Goal: Communication & Community: Answer question/provide support

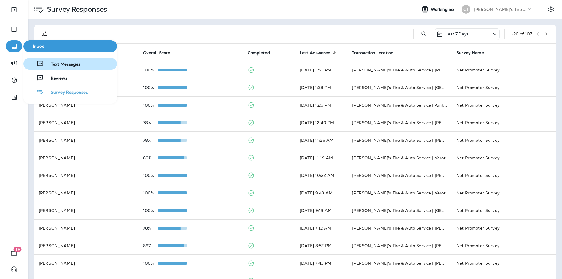
click at [54, 64] on span "Text Messages" at bounding box center [62, 65] width 37 height 6
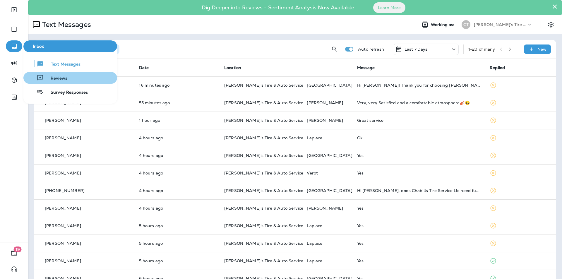
click at [56, 79] on span "Reviews" at bounding box center [56, 79] width 24 height 6
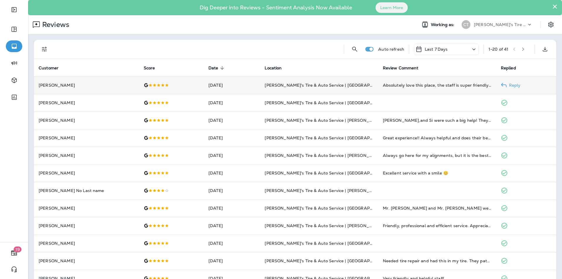
click at [511, 85] on p "Reply" at bounding box center [514, 85] width 14 height 5
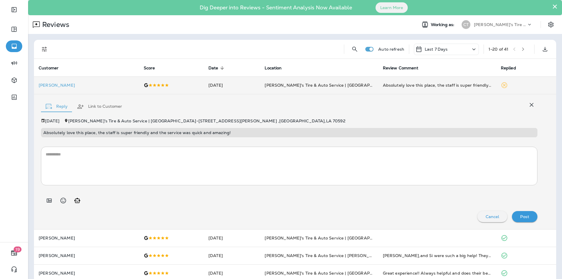
click at [78, 200] on icon "Generate AI response" at bounding box center [77, 200] width 7 height 7
type textarea "**********"
click at [523, 216] on p "Post" at bounding box center [524, 216] width 9 height 5
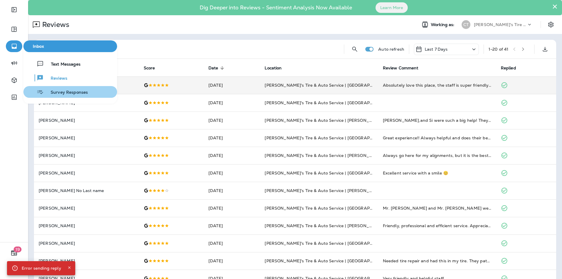
click at [56, 92] on span "Survey Responses" at bounding box center [66, 93] width 44 height 6
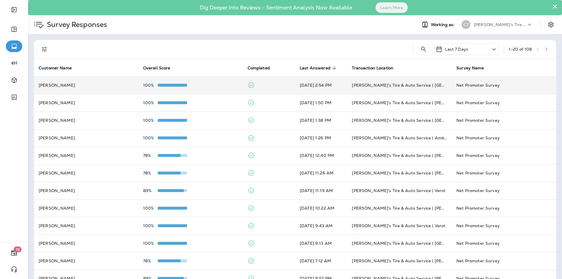
click at [102, 85] on td "[PERSON_NAME]" at bounding box center [86, 85] width 104 height 18
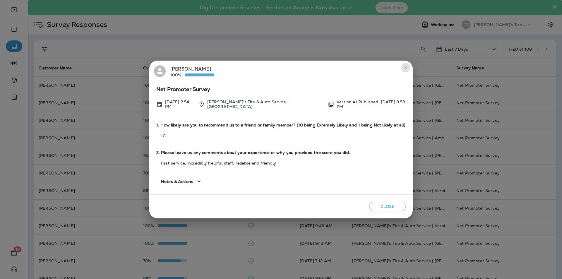
click at [403, 67] on icon "close" at bounding box center [405, 67] width 5 height 5
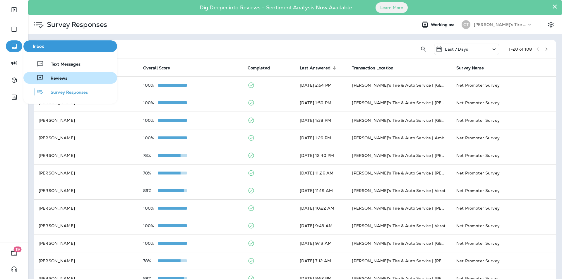
click at [58, 74] on div "Reviews" at bounding box center [47, 77] width 42 height 7
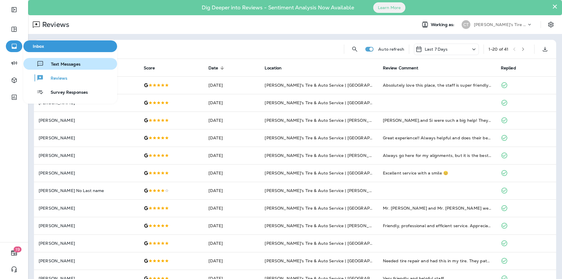
click at [59, 63] on span "Text Messages" at bounding box center [62, 65] width 37 height 6
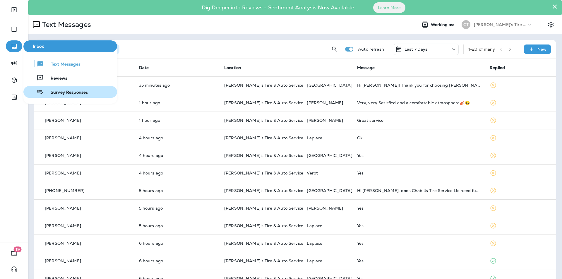
click at [59, 92] on span "Survey Responses" at bounding box center [66, 93] width 44 height 6
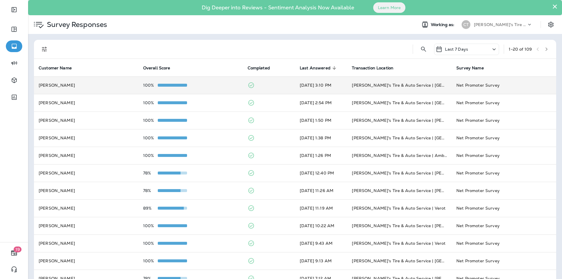
click at [208, 85] on div "100%" at bounding box center [190, 85] width 95 height 5
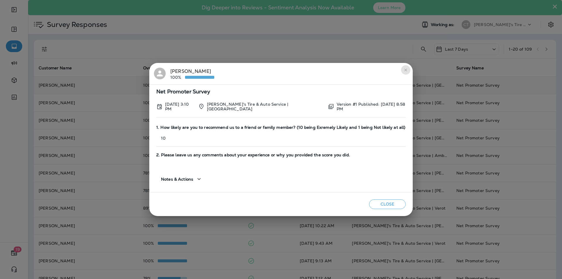
click at [403, 70] on icon "close" at bounding box center [405, 70] width 5 height 5
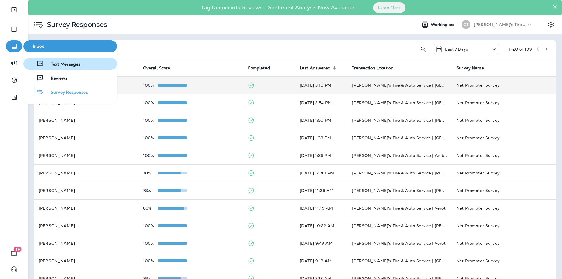
click at [54, 62] on span "Text Messages" at bounding box center [62, 65] width 37 height 6
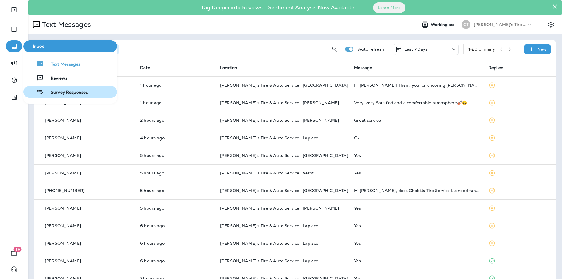
click at [66, 92] on span "Survey Responses" at bounding box center [66, 93] width 44 height 6
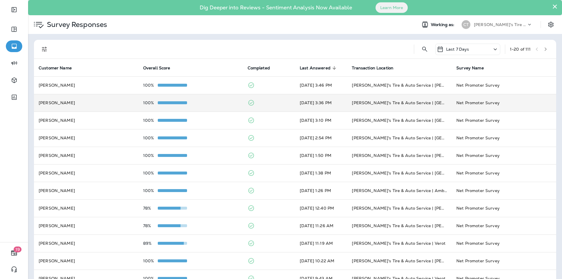
click at [201, 100] on td "100%" at bounding box center [190, 103] width 104 height 18
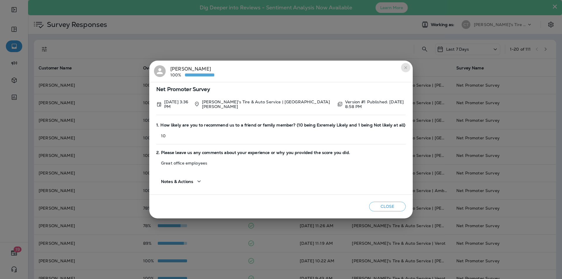
click at [404, 67] on icon "close" at bounding box center [405, 67] width 5 height 5
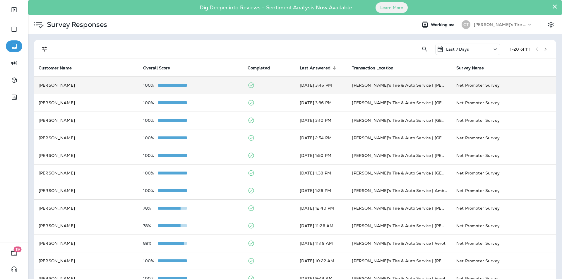
click at [210, 85] on div "100%" at bounding box center [190, 85] width 95 height 5
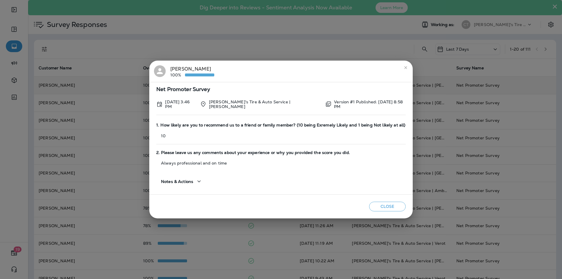
click at [403, 67] on icon "close" at bounding box center [405, 67] width 5 height 5
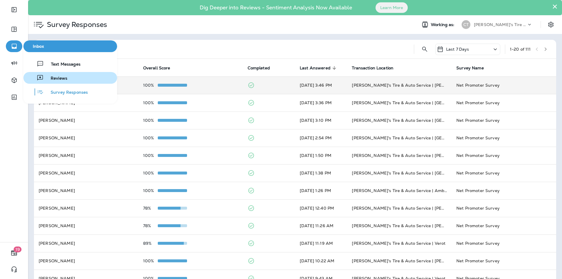
click at [56, 78] on span "Reviews" at bounding box center [56, 79] width 24 height 6
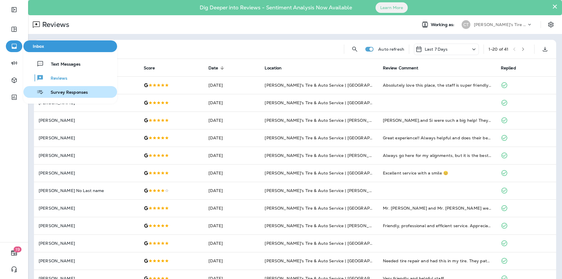
click at [64, 90] on span "Survey Responses" at bounding box center [66, 93] width 44 height 6
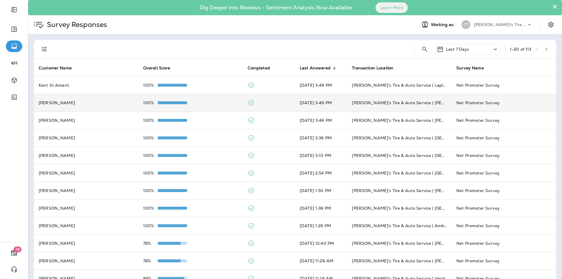
click at [205, 99] on td "100%" at bounding box center [190, 103] width 104 height 18
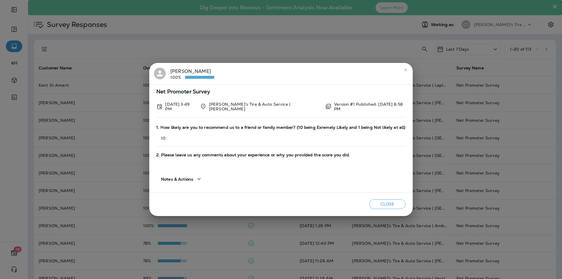
click at [404, 70] on icon "close" at bounding box center [405, 70] width 5 height 5
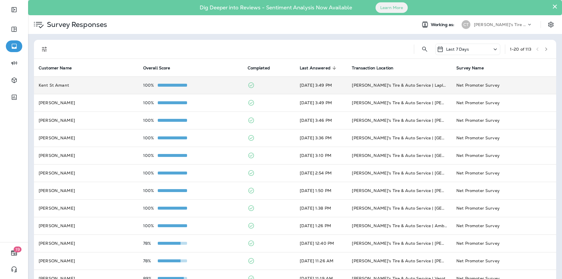
click at [224, 83] on div "100%" at bounding box center [190, 85] width 95 height 5
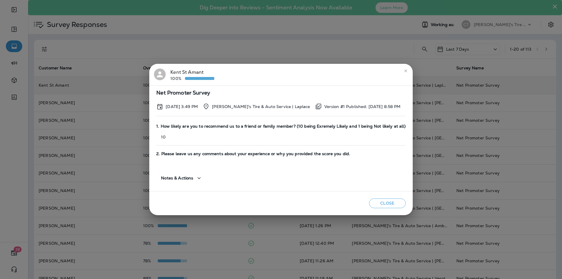
click at [403, 70] on icon "close" at bounding box center [405, 70] width 5 height 5
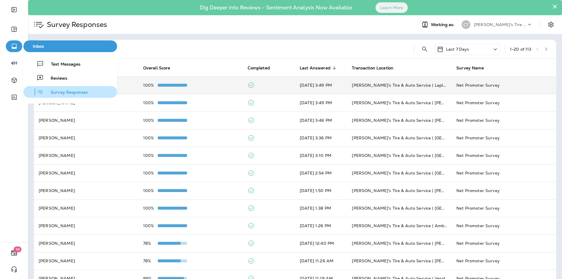
click at [61, 92] on span "Survey Responses" at bounding box center [66, 93] width 44 height 6
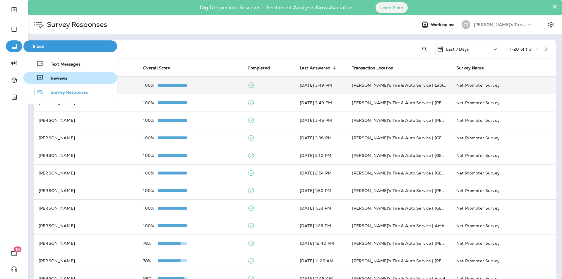
click at [64, 78] on span "Reviews" at bounding box center [56, 79] width 24 height 6
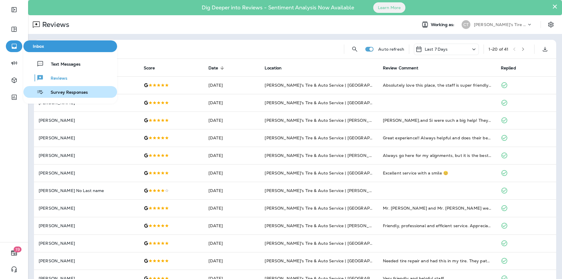
click at [69, 92] on span "Survey Responses" at bounding box center [66, 93] width 44 height 6
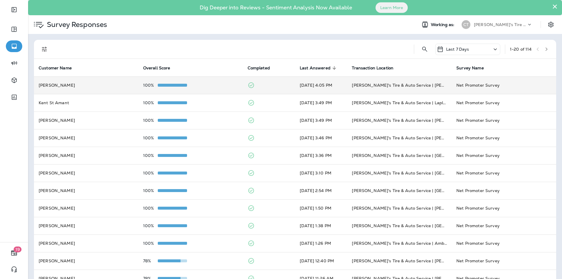
click at [206, 85] on div "100%" at bounding box center [190, 85] width 95 height 5
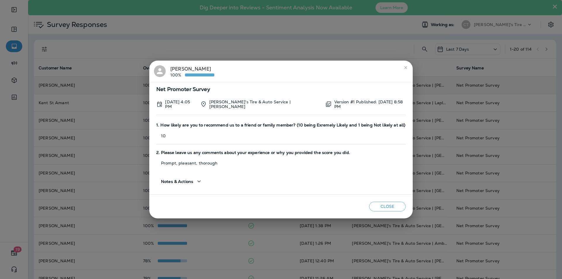
click at [404, 68] on icon "close" at bounding box center [405, 67] width 5 height 5
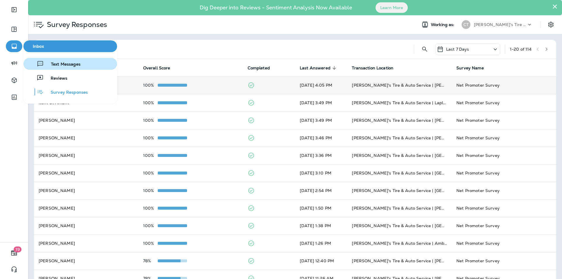
click at [64, 66] on span "Text Messages" at bounding box center [62, 65] width 37 height 6
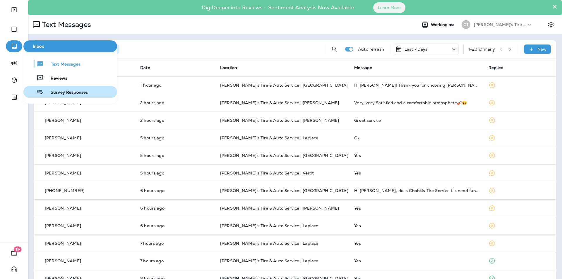
click at [62, 94] on span "Survey Responses" at bounding box center [66, 93] width 44 height 6
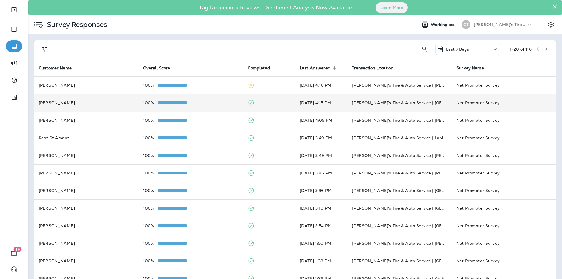
click at [225, 102] on div "100%" at bounding box center [190, 102] width 95 height 5
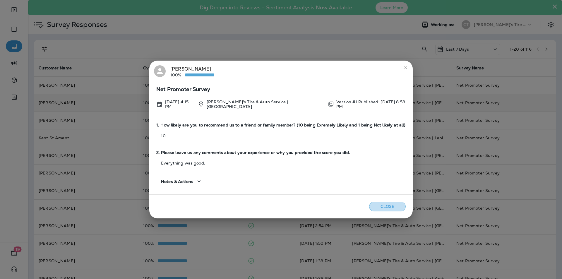
click at [387, 205] on button "Close" at bounding box center [387, 207] width 37 height 10
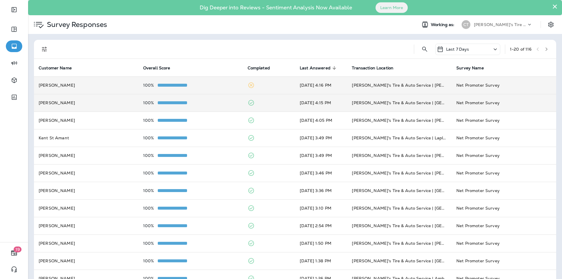
click at [202, 85] on div "100%" at bounding box center [190, 85] width 95 height 5
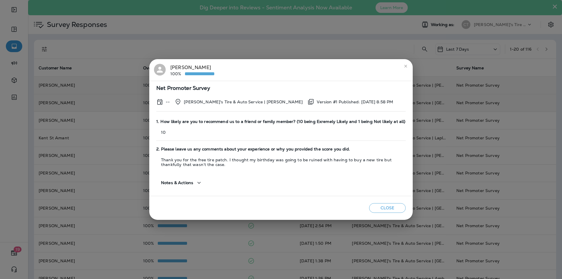
click at [391, 209] on button "Close" at bounding box center [387, 208] width 37 height 10
